Goal: Information Seeking & Learning: Learn about a topic

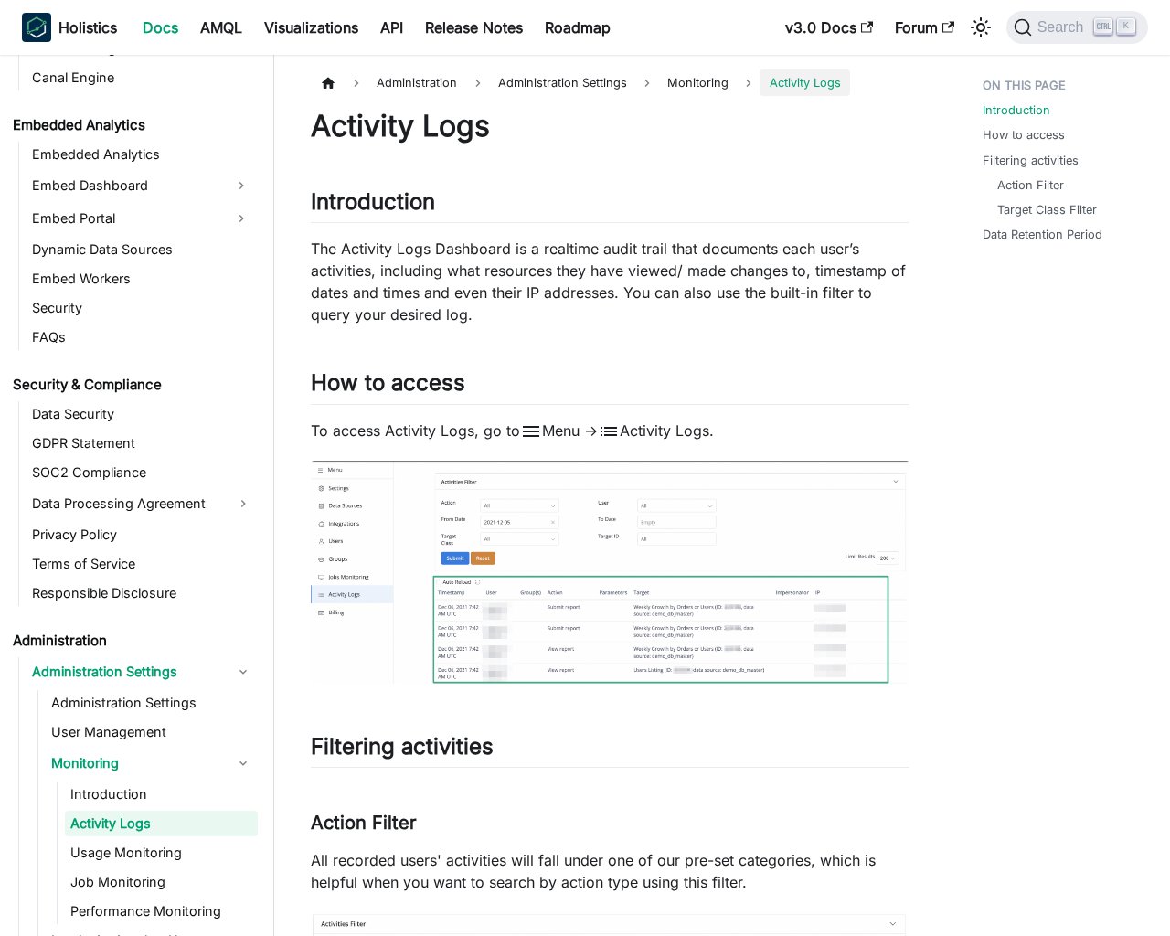
scroll to position [1869, 0]
